Goal: Find specific page/section: Find specific page/section

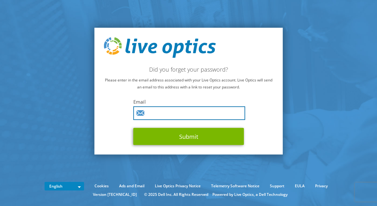
click at [172, 111] on input "text" at bounding box center [190, 113] width 112 height 14
type input "[EMAIL_ADDRESS][DOMAIN_NAME]"
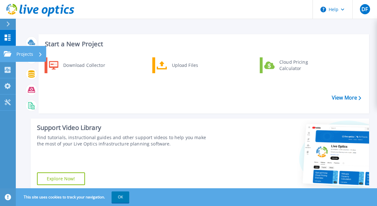
click at [8, 56] on icon at bounding box center [8, 53] width 8 height 5
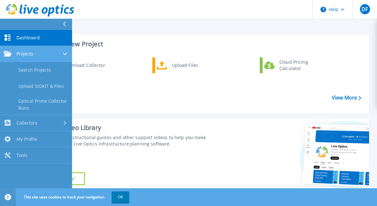
click at [44, 53] on div "Projects" at bounding box center [36, 54] width 65 height 6
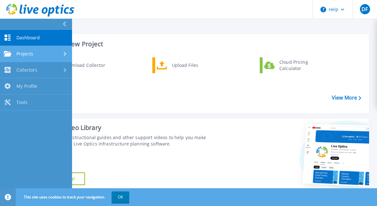
click at [34, 52] on div "Projects" at bounding box center [36, 54] width 65 height 6
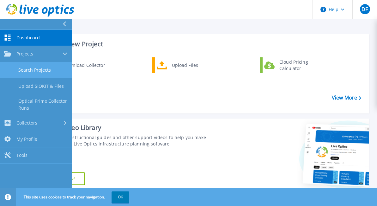
click at [33, 69] on link "Search Projects" at bounding box center [36, 70] width 72 height 16
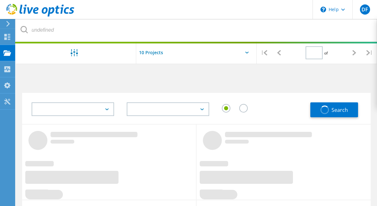
type input "1"
